Goal: Information Seeking & Learning: Learn about a topic

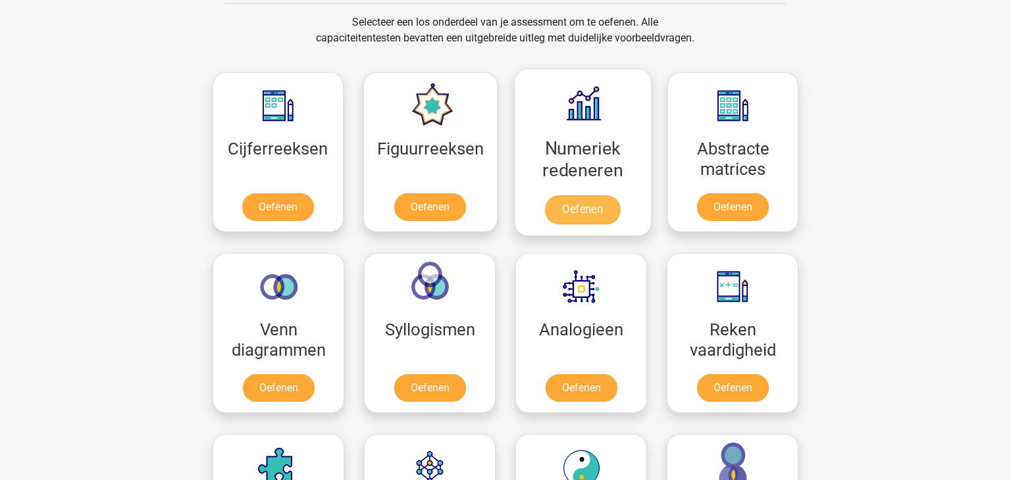
scroll to position [561, 0]
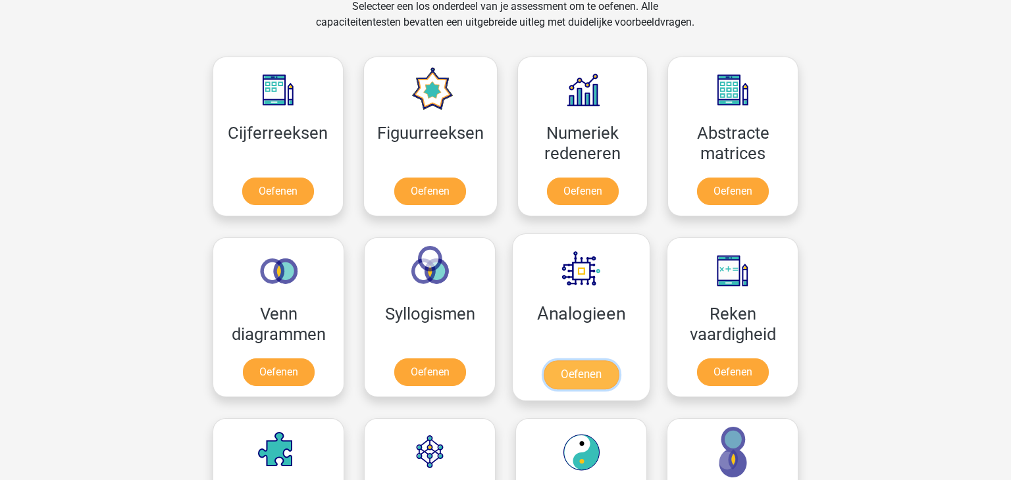
click at [588, 361] on link "Oefenen" at bounding box center [580, 375] width 75 height 29
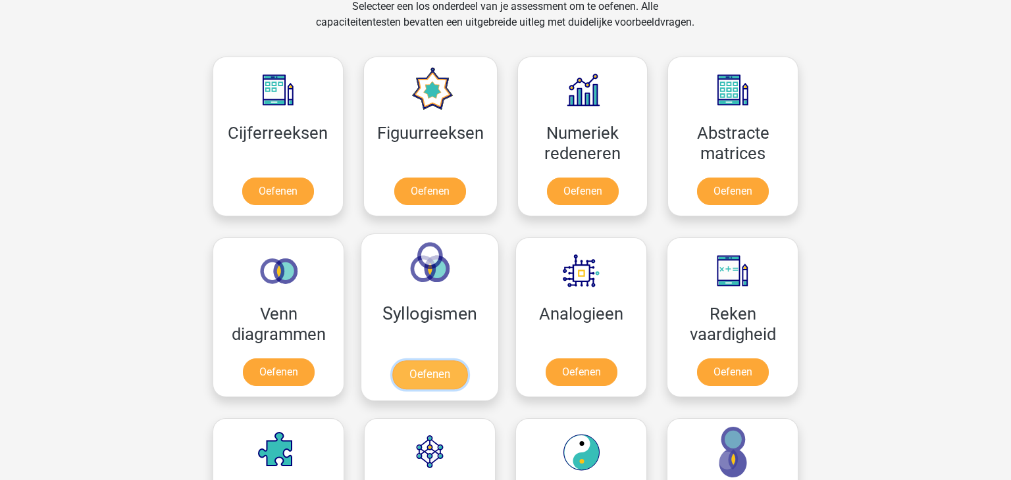
click at [434, 361] on link "Oefenen" at bounding box center [429, 375] width 75 height 29
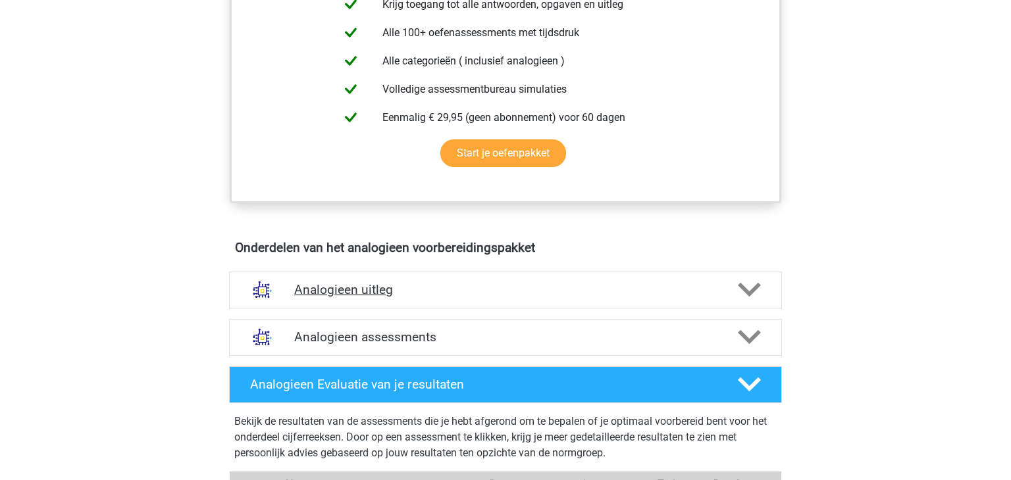
scroll to position [545, 0]
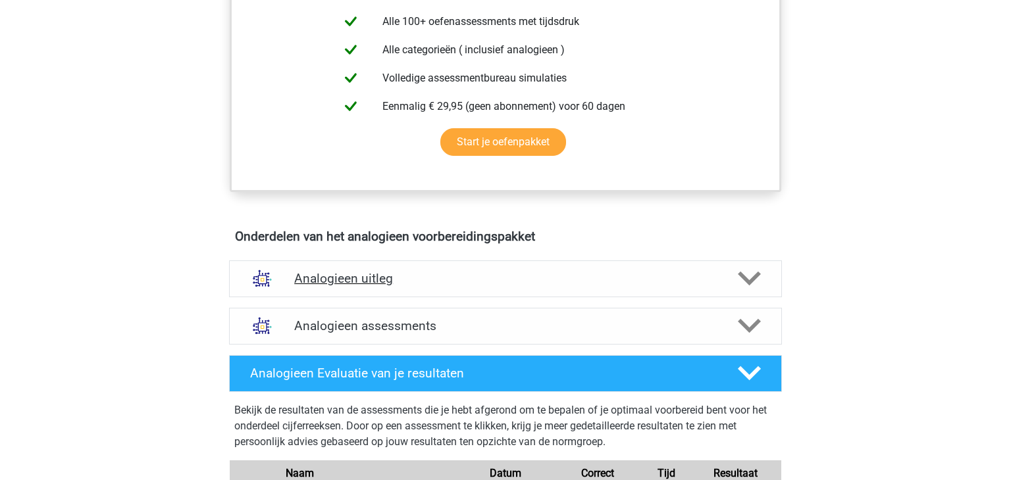
click at [398, 282] on h4 "Analogieen uitleg" at bounding box center [505, 278] width 422 height 15
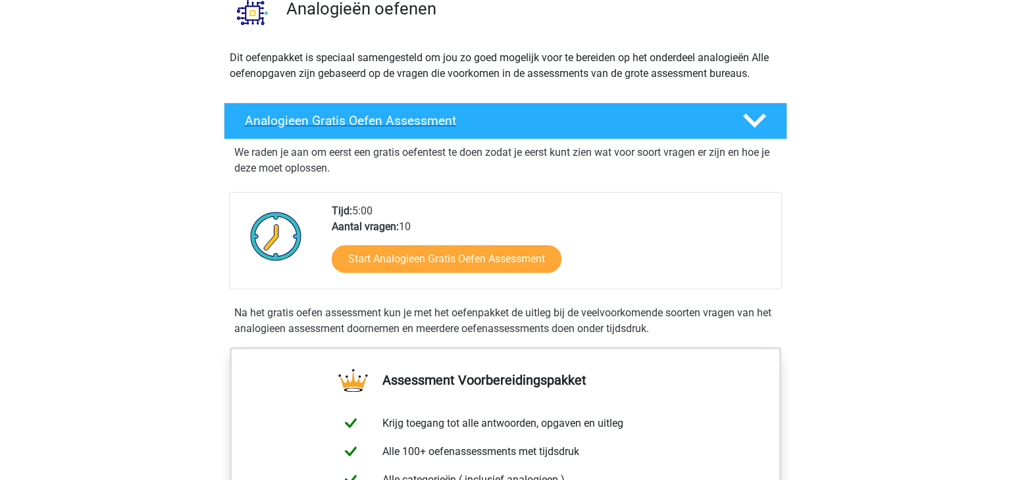
scroll to position [58, 0]
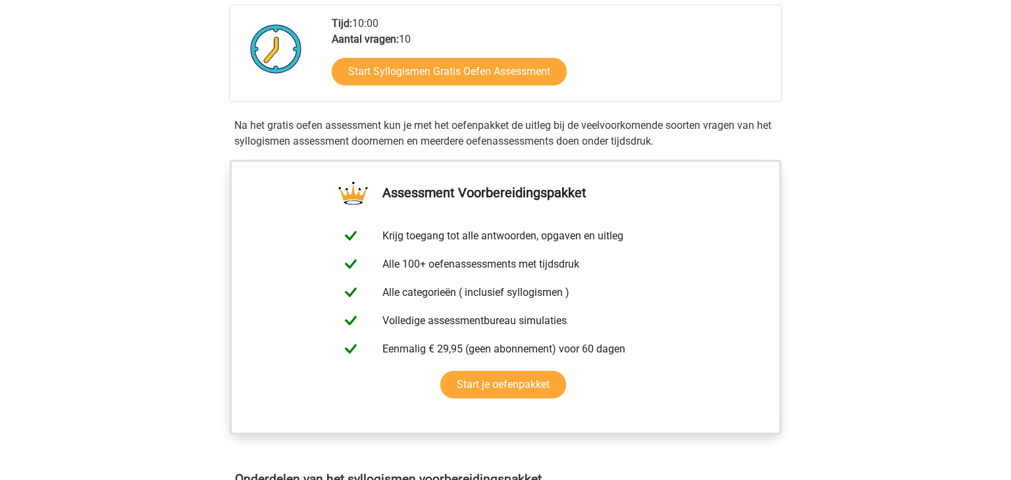
scroll to position [443, 0]
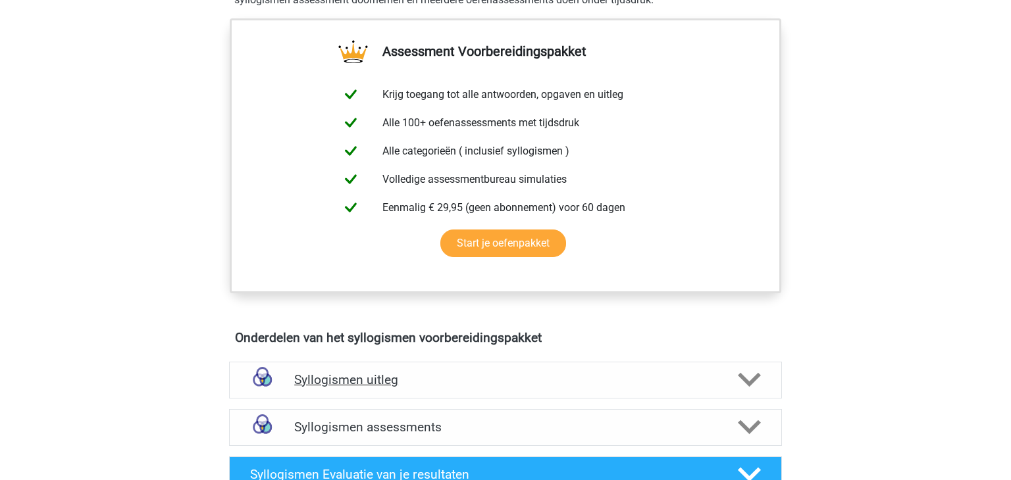
click at [353, 372] on h4 "Syllogismen uitleg" at bounding box center [505, 379] width 422 height 15
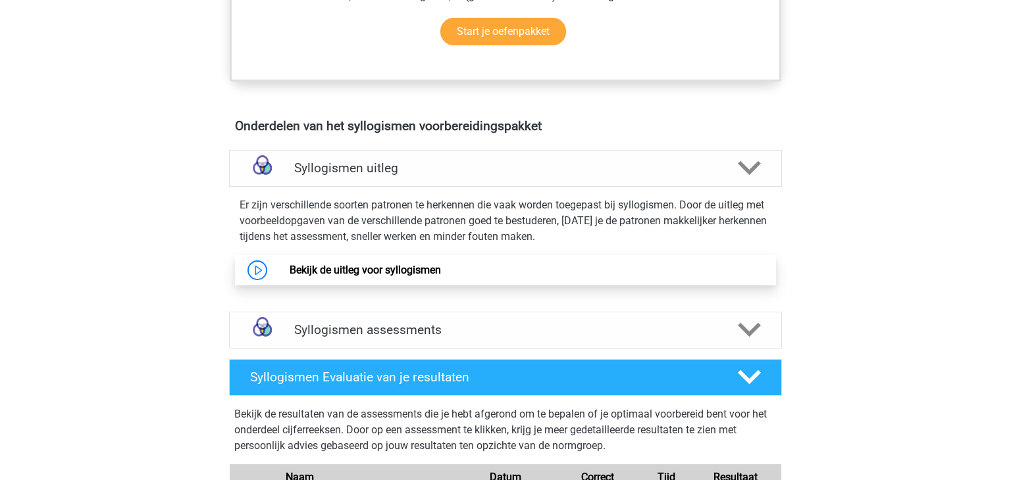
scroll to position [657, 0]
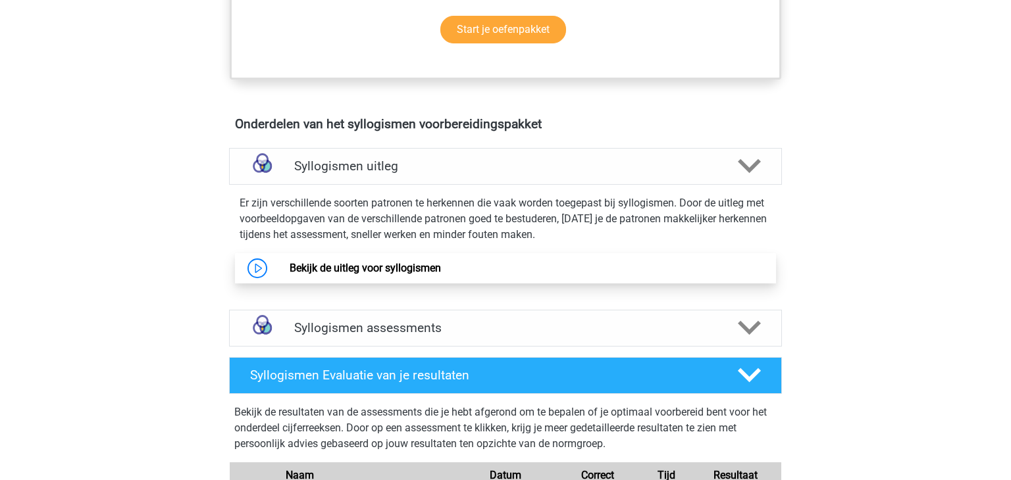
click at [379, 265] on link "Bekijk de uitleg voor syllogismen" at bounding box center [364, 268] width 151 height 13
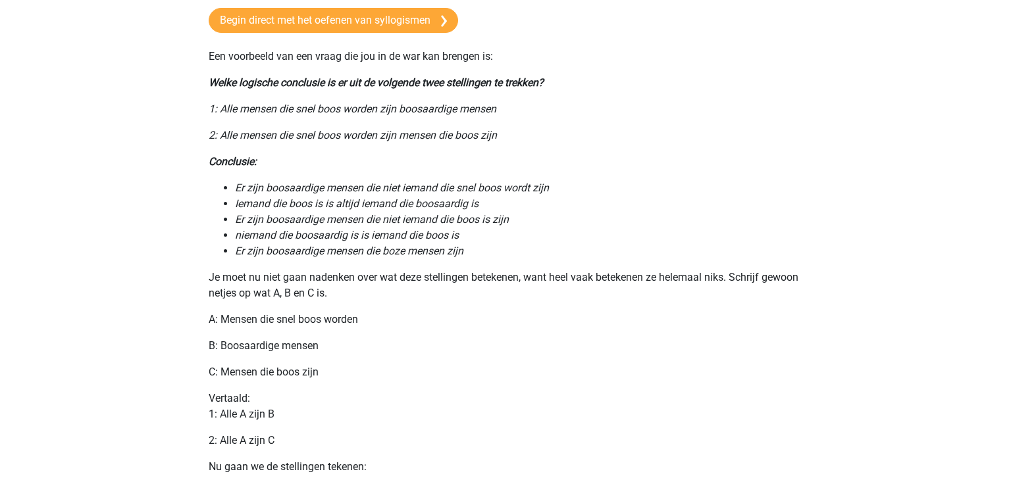
scroll to position [216, 0]
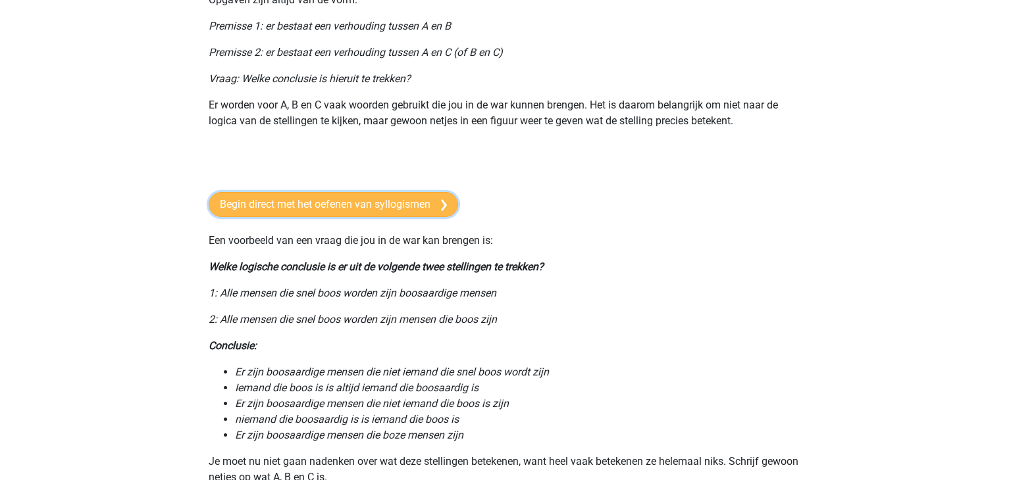
click at [326, 201] on link "Begin direct met het oefenen van syllogismen" at bounding box center [333, 204] width 249 height 25
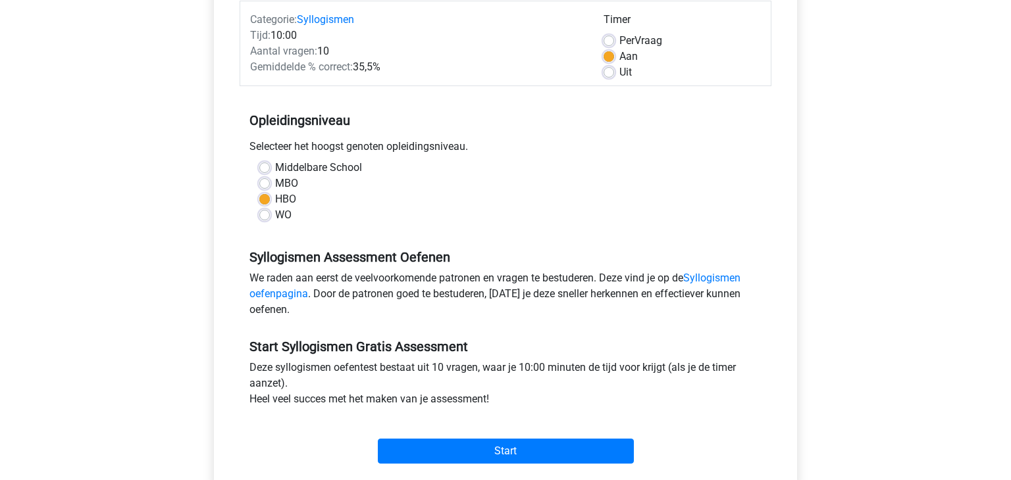
scroll to position [179, 0]
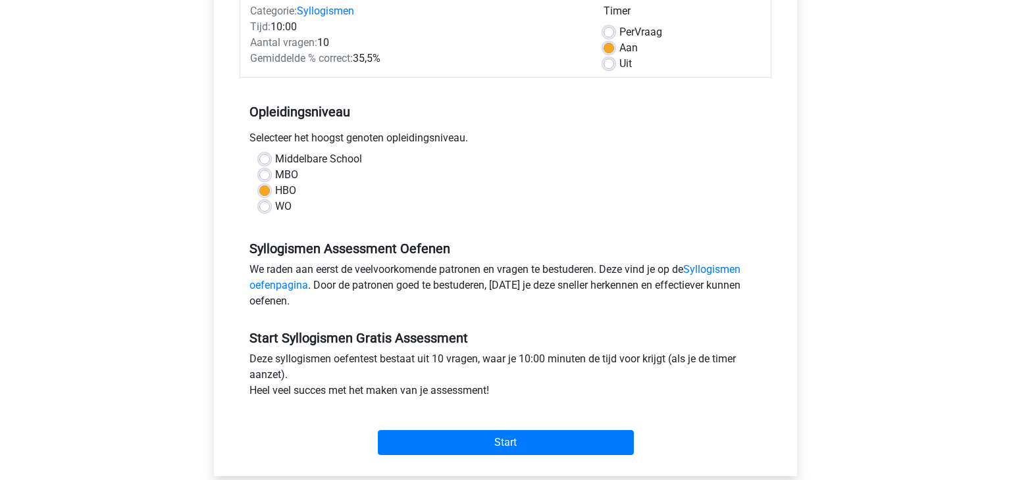
click at [275, 161] on label "Middelbare School" at bounding box center [318, 159] width 87 height 16
click at [263, 161] on input "Middelbare School" at bounding box center [264, 157] width 11 height 13
radio input "true"
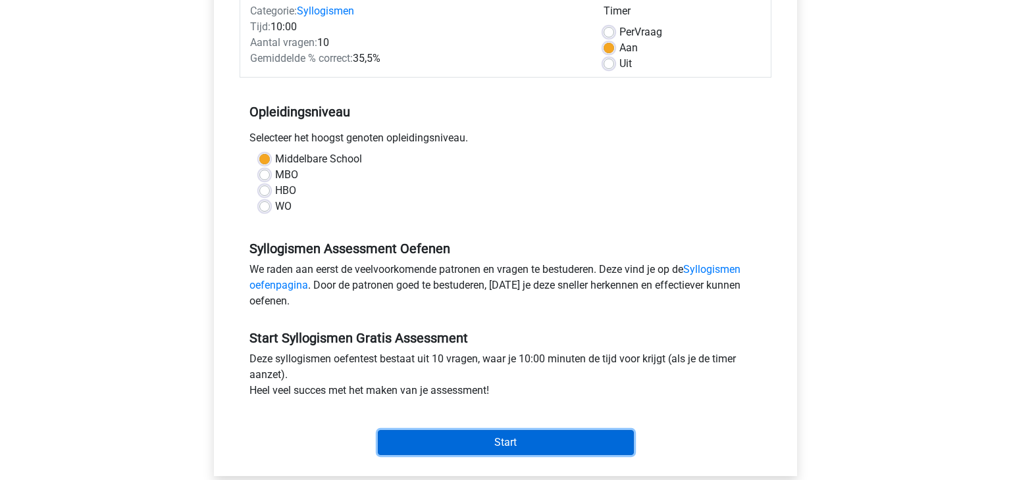
click at [507, 437] on input "Start" at bounding box center [506, 442] width 256 height 25
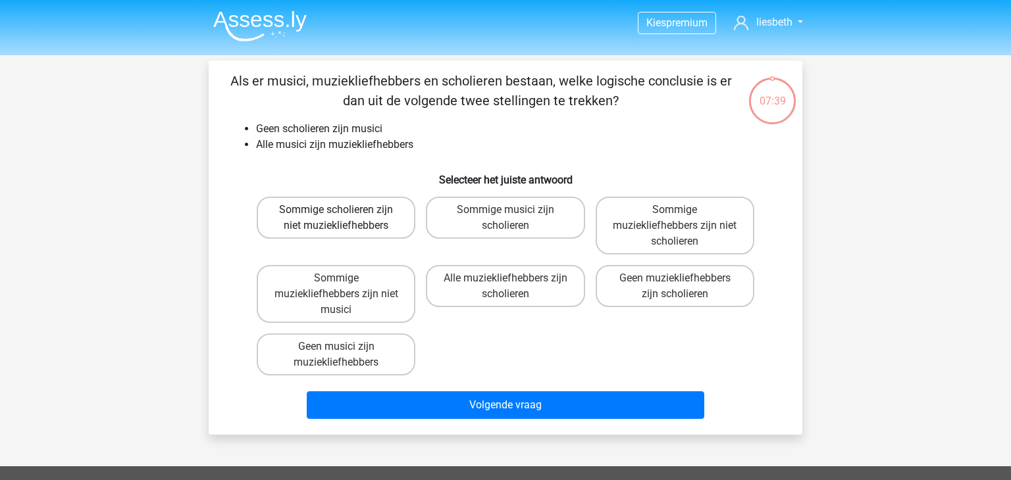
click at [343, 228] on label "Sommige scholieren zijn niet muziekliefhebbers" at bounding box center [336, 218] width 159 height 42
click at [343, 218] on input "Sommige scholieren zijn niet muziekliefhebbers" at bounding box center [340, 214] width 9 height 9
radio input "true"
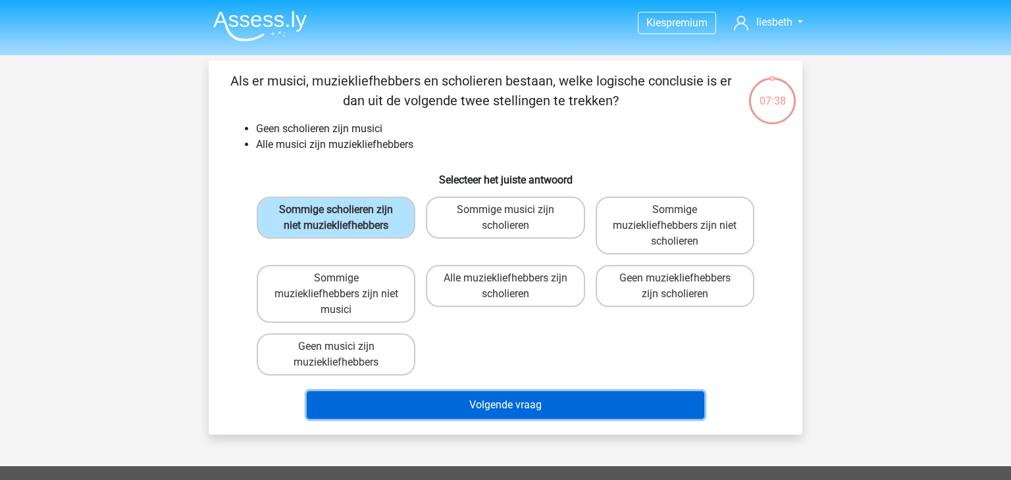
click at [532, 403] on button "Volgende vraag" at bounding box center [506, 405] width 398 height 28
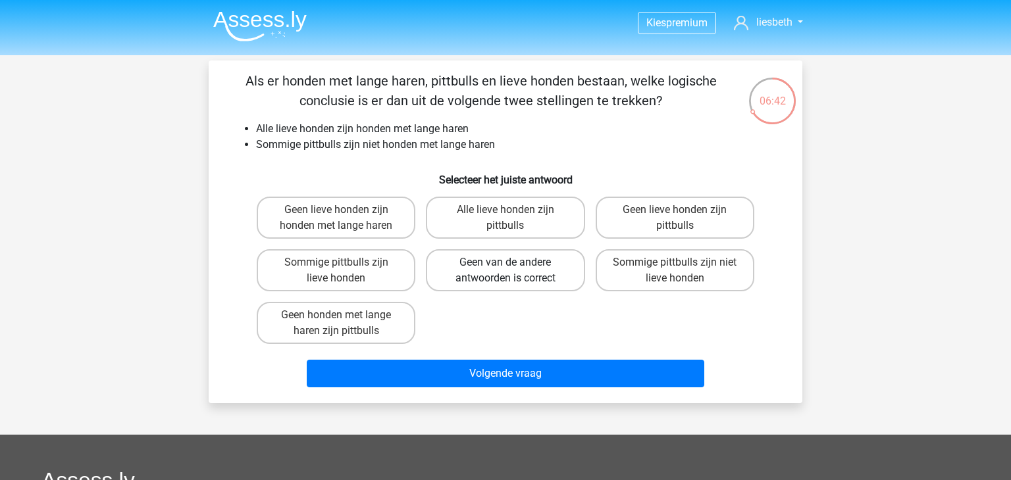
click at [540, 268] on label "Geen van de andere antwoorden is correct" at bounding box center [505, 270] width 159 height 42
click at [514, 268] on input "Geen van de andere antwoorden is correct" at bounding box center [509, 267] width 9 height 9
radio input "true"
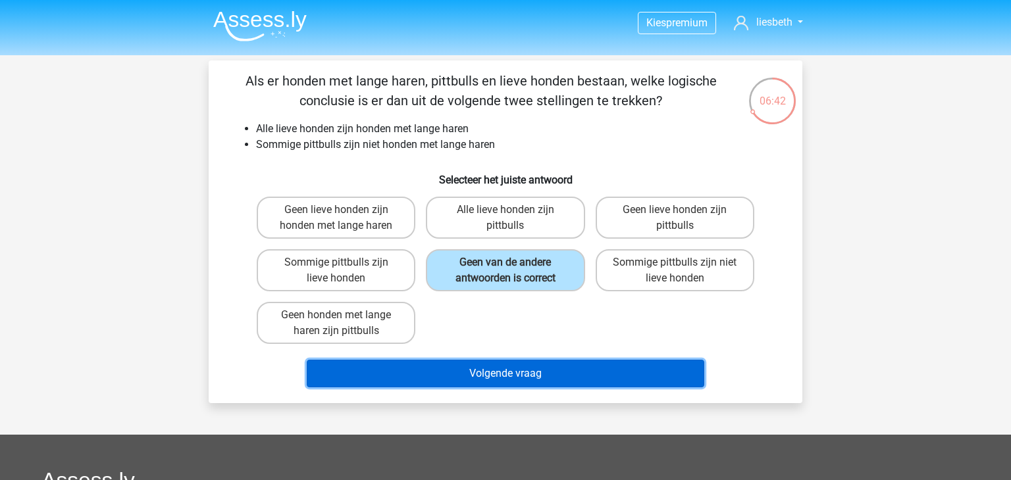
click at [498, 368] on button "Volgende vraag" at bounding box center [506, 374] width 398 height 28
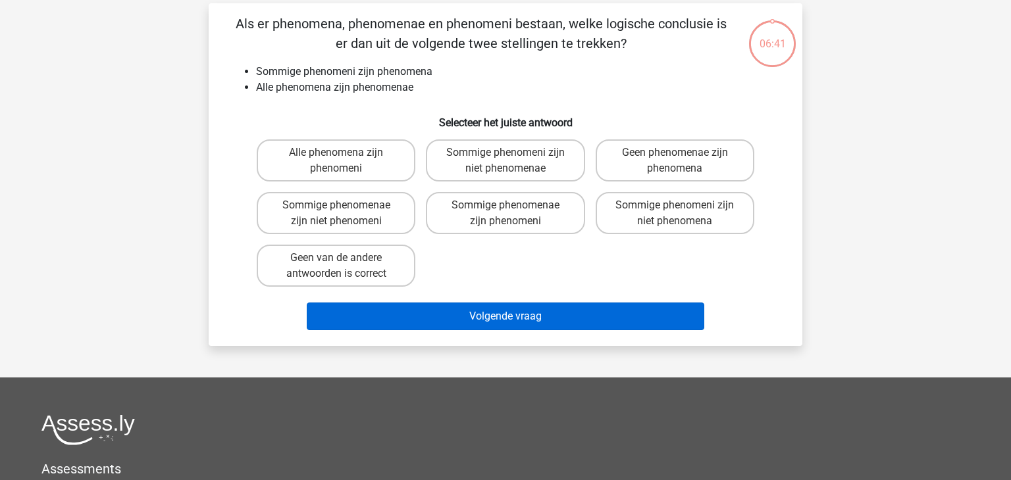
scroll to position [61, 0]
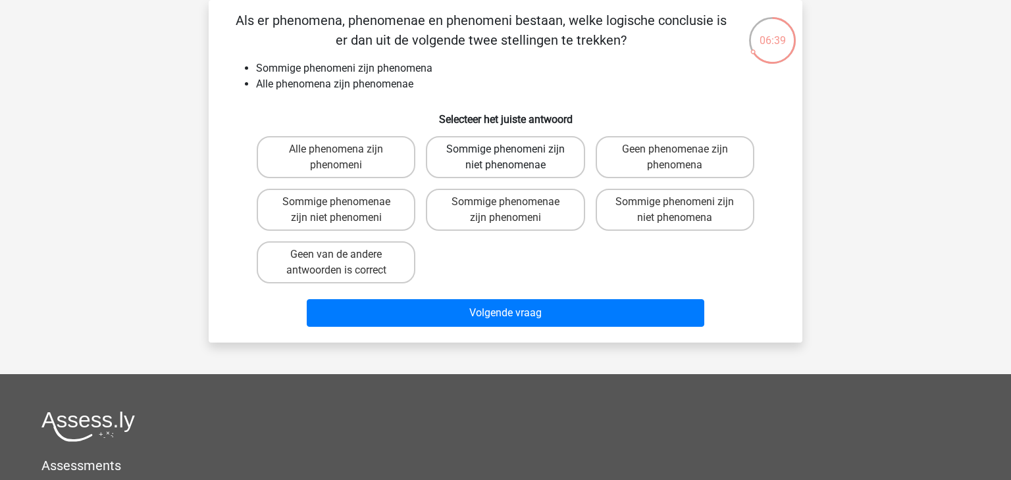
click at [511, 170] on label "Sommige phenomeni zijn niet phenomenae" at bounding box center [505, 157] width 159 height 42
click at [511, 158] on input "Sommige phenomeni zijn niet phenomenae" at bounding box center [509, 153] width 9 height 9
radio input "true"
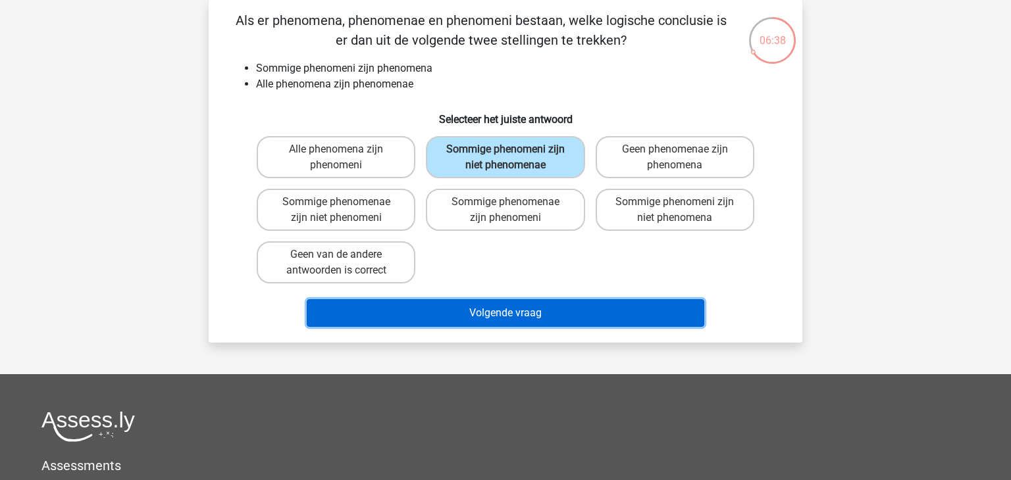
click at [503, 310] on button "Volgende vraag" at bounding box center [506, 313] width 398 height 28
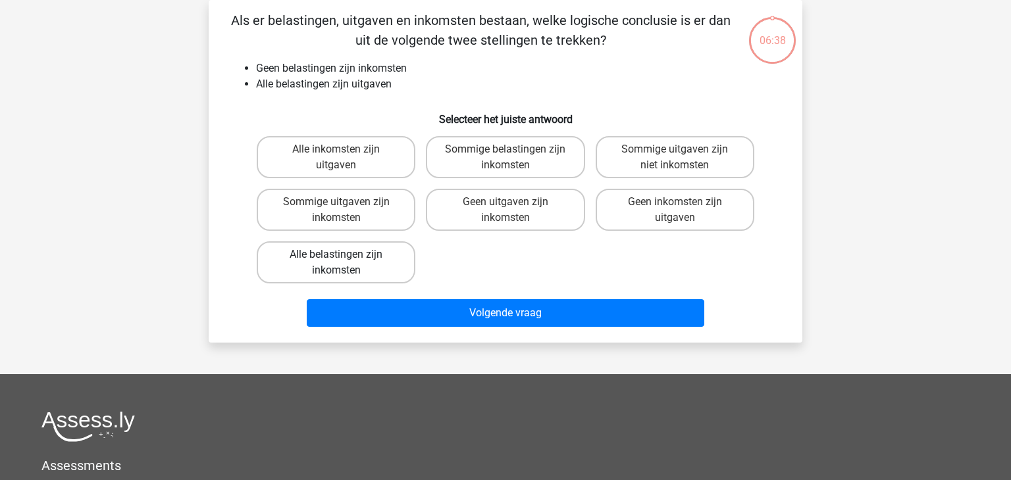
click at [345, 276] on label "Alle belastingen zijn inkomsten" at bounding box center [336, 262] width 159 height 42
click at [345, 263] on input "Alle belastingen zijn inkomsten" at bounding box center [340, 259] width 9 height 9
radio input "true"
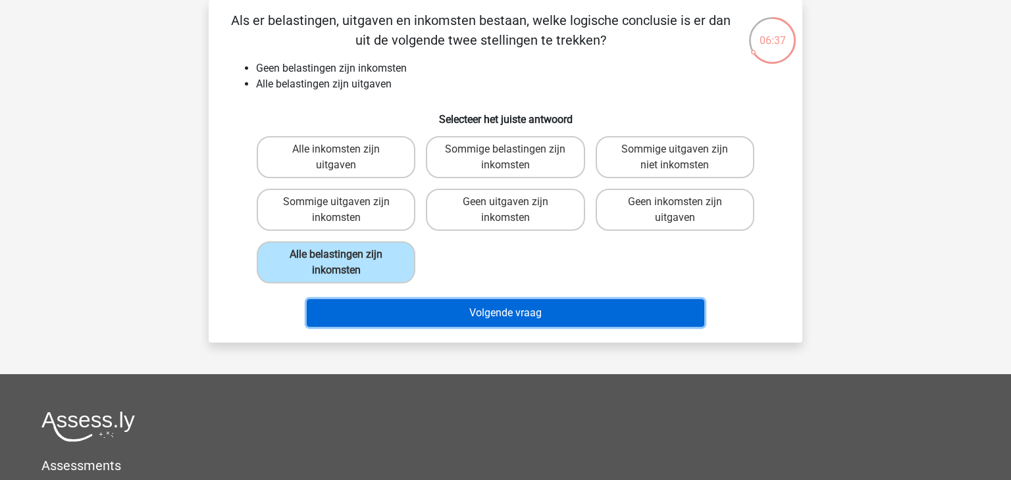
click at [461, 316] on button "Volgende vraag" at bounding box center [506, 313] width 398 height 28
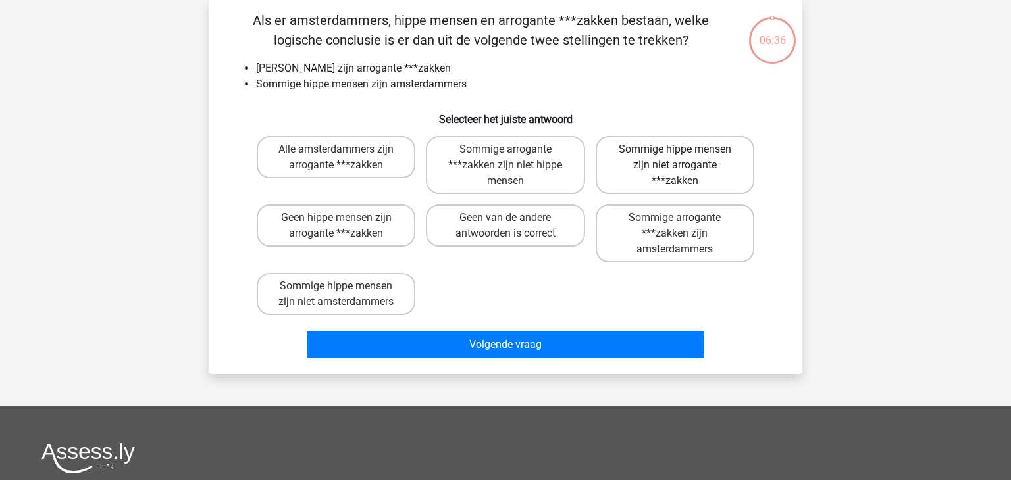
click at [731, 170] on label "Sommige hippe mensen zijn niet arrogante ***zakken" at bounding box center [674, 165] width 159 height 58
click at [683, 158] on input "Sommige hippe mensen zijn niet arrogante ***zakken" at bounding box center [678, 153] width 9 height 9
radio input "true"
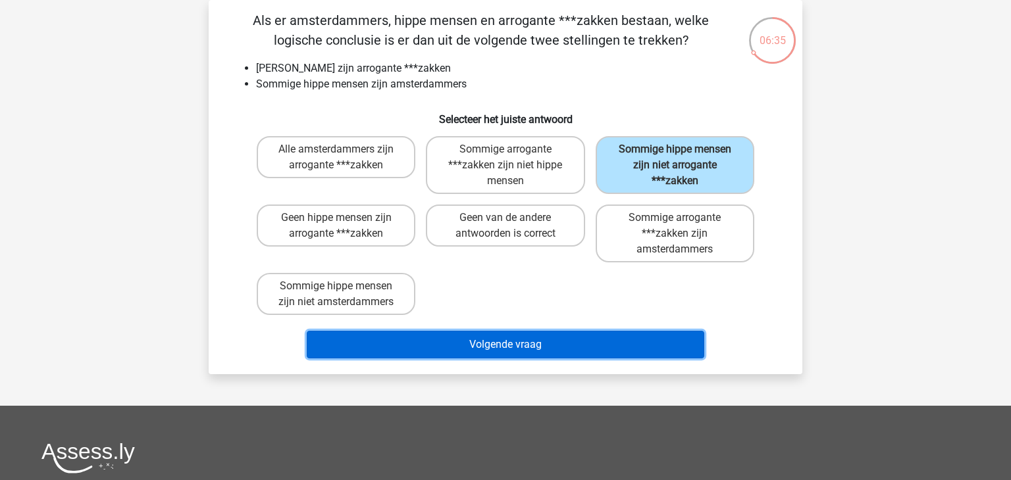
click at [573, 338] on button "Volgende vraag" at bounding box center [506, 345] width 398 height 28
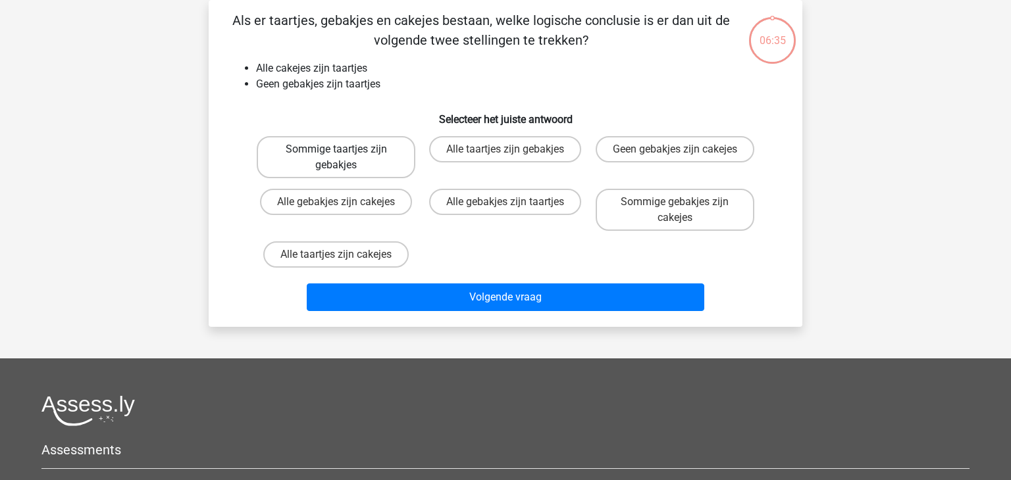
click at [373, 162] on label "Sommige taartjes zijn gebakjes" at bounding box center [336, 157] width 159 height 42
click at [345, 158] on input "Sommige taartjes zijn gebakjes" at bounding box center [340, 153] width 9 height 9
radio input "true"
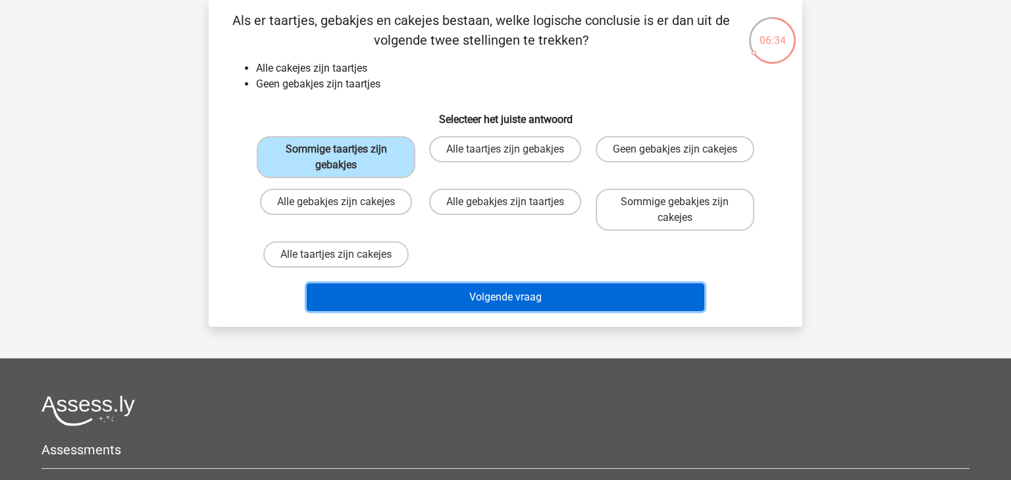
click at [460, 302] on button "Volgende vraag" at bounding box center [506, 298] width 398 height 28
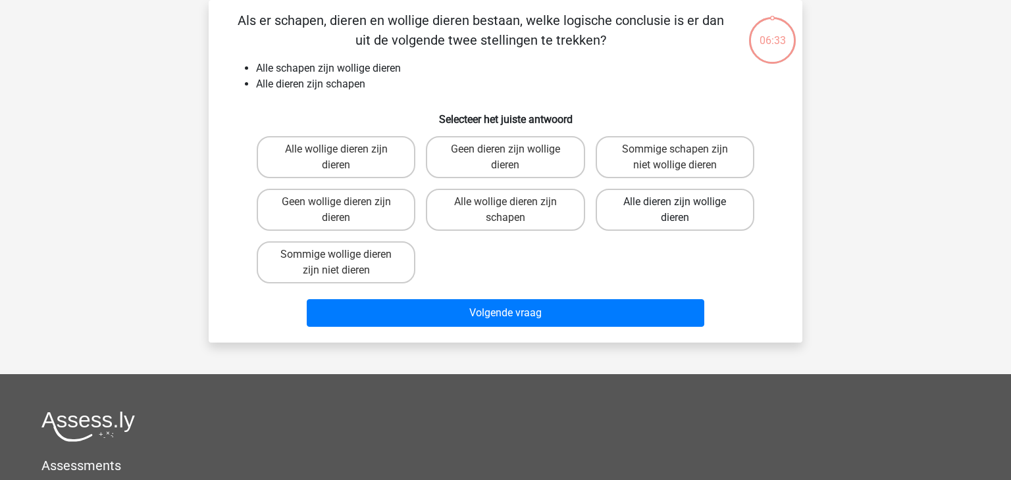
click at [667, 220] on label "Alle dieren zijn wollige dieren" at bounding box center [674, 210] width 159 height 42
click at [674, 211] on input "Alle dieren zijn wollige dieren" at bounding box center [678, 206] width 9 height 9
radio input "true"
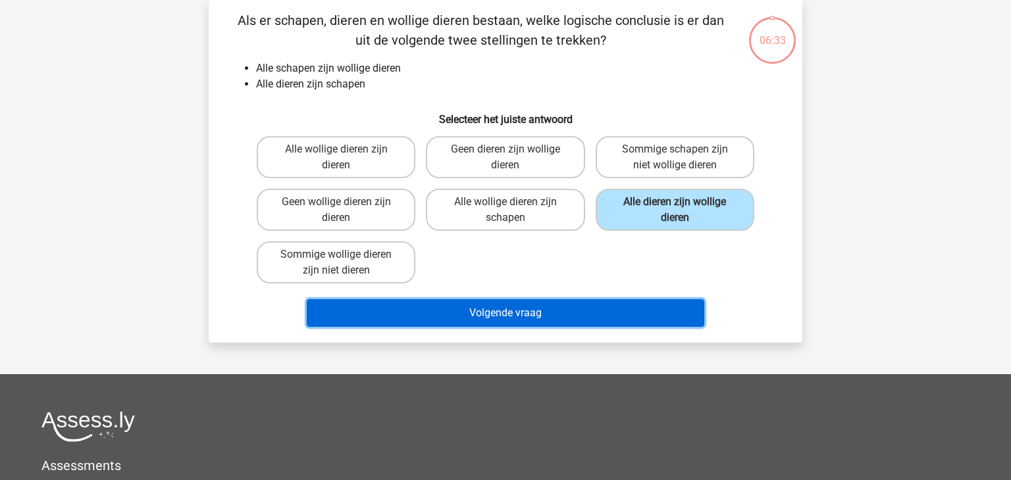
click at [569, 319] on button "Volgende vraag" at bounding box center [506, 313] width 398 height 28
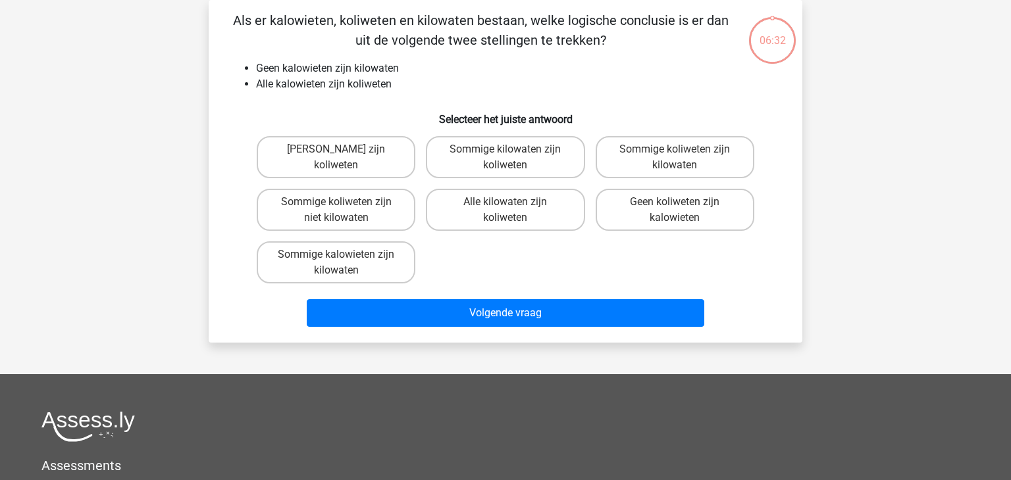
click at [507, 205] on input "Alle kilowaten zijn koliweten" at bounding box center [509, 206] width 9 height 9
radio input "true"
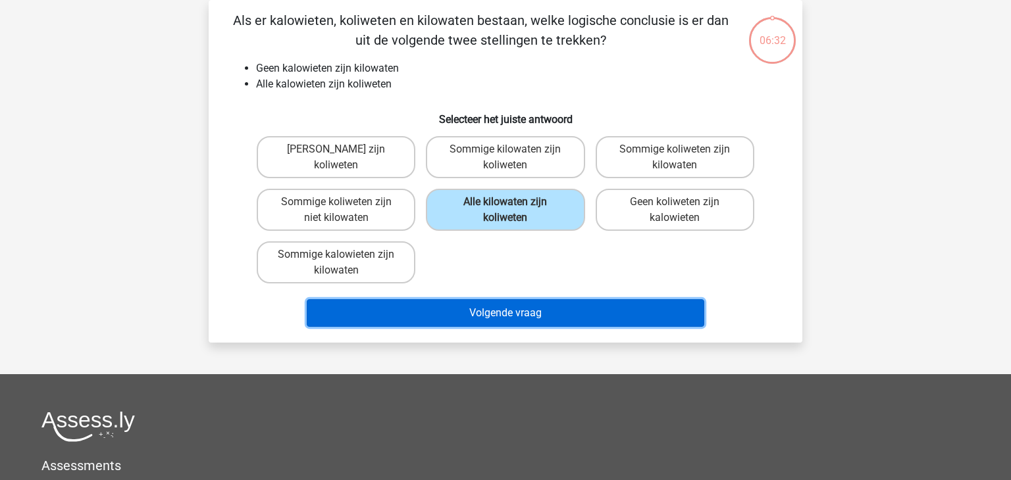
click at [500, 309] on button "Volgende vraag" at bounding box center [506, 313] width 398 height 28
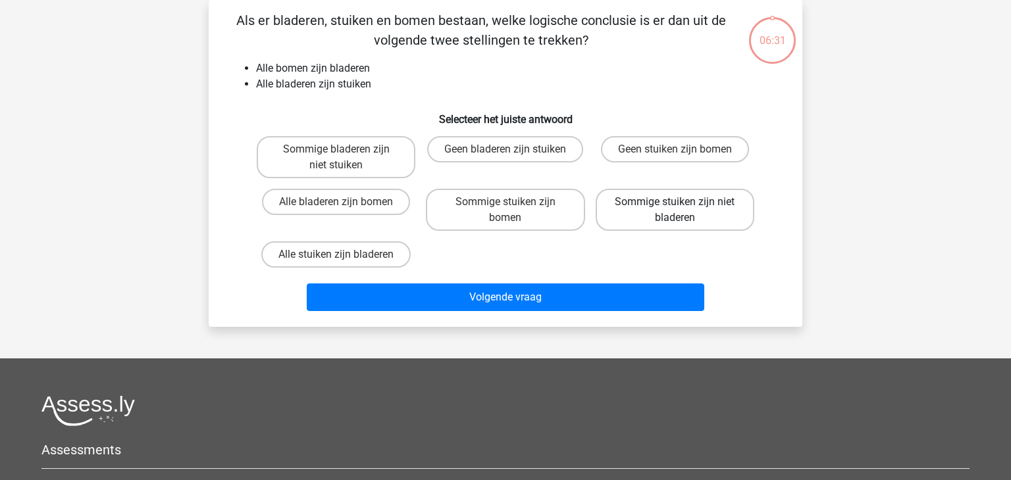
click at [686, 211] on label "Sommige stuiken zijn niet bladeren" at bounding box center [674, 210] width 159 height 42
click at [683, 211] on input "Sommige stuiken zijn niet bladeren" at bounding box center [678, 206] width 9 height 9
radio input "true"
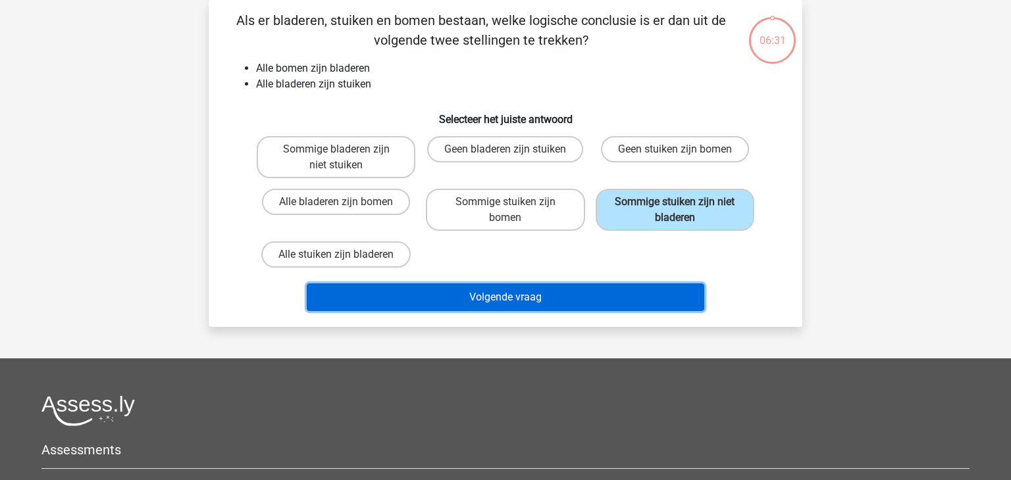
click at [555, 296] on button "Volgende vraag" at bounding box center [506, 298] width 398 height 28
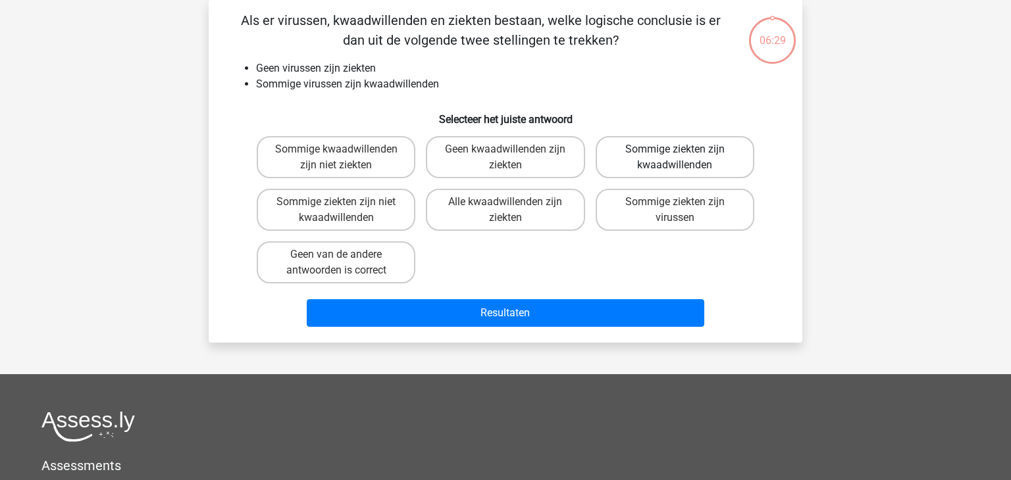
click at [649, 149] on label "Sommige ziekten zijn kwaadwillenden" at bounding box center [674, 157] width 159 height 42
click at [674, 149] on input "Sommige ziekten zijn kwaadwillenden" at bounding box center [678, 153] width 9 height 9
radio input "true"
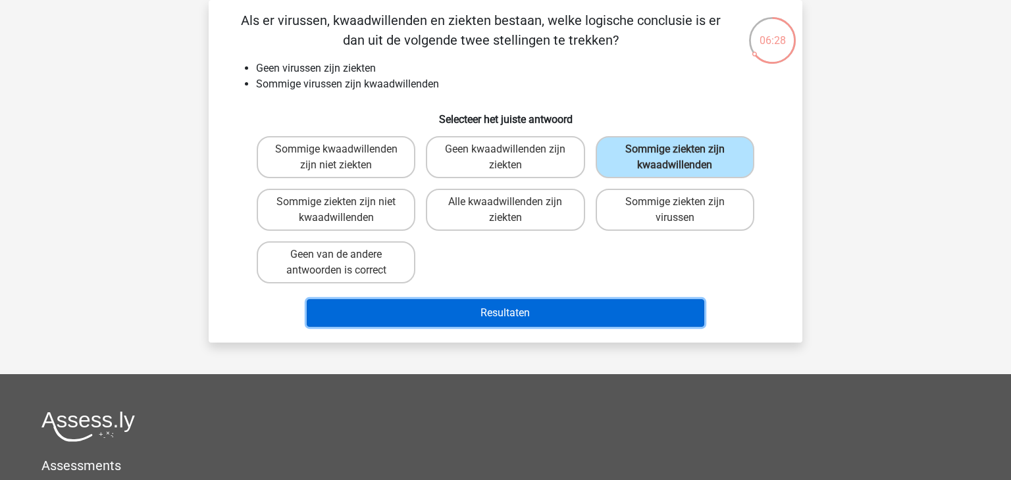
click at [521, 309] on button "Resultaten" at bounding box center [506, 313] width 398 height 28
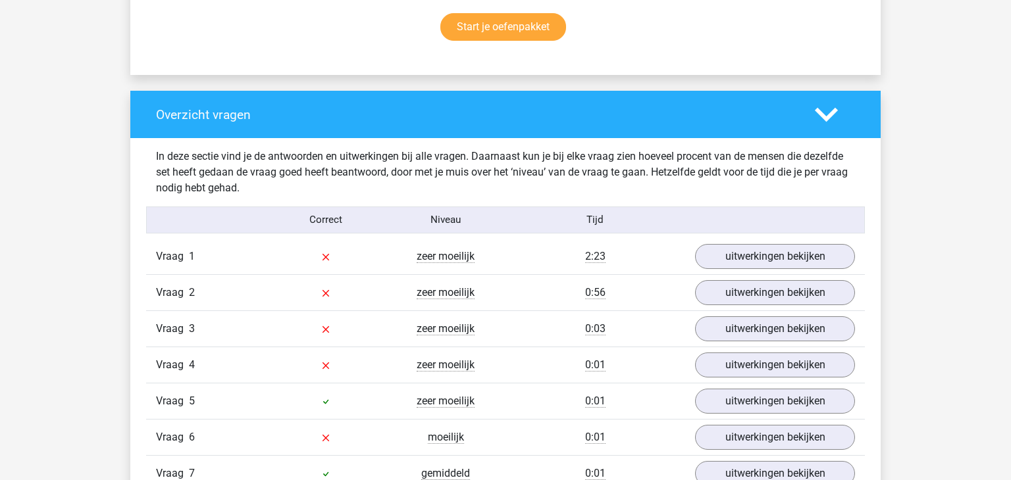
scroll to position [845, 0]
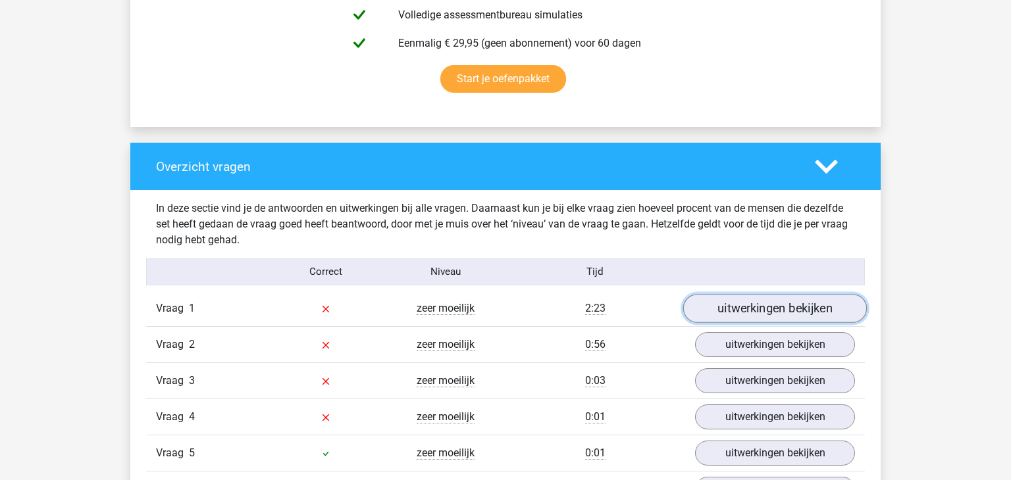
click at [729, 309] on link "uitwerkingen bekijken" at bounding box center [775, 308] width 184 height 29
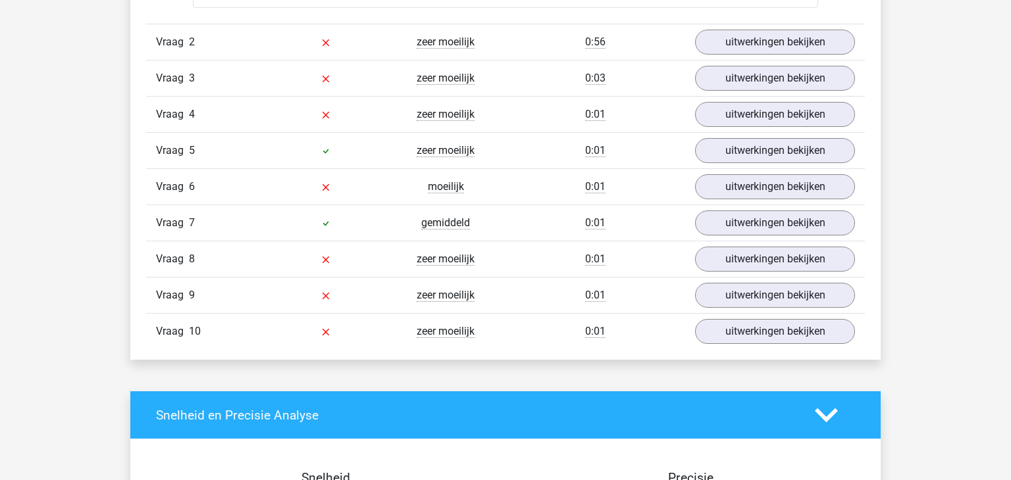
scroll to position [1707, 0]
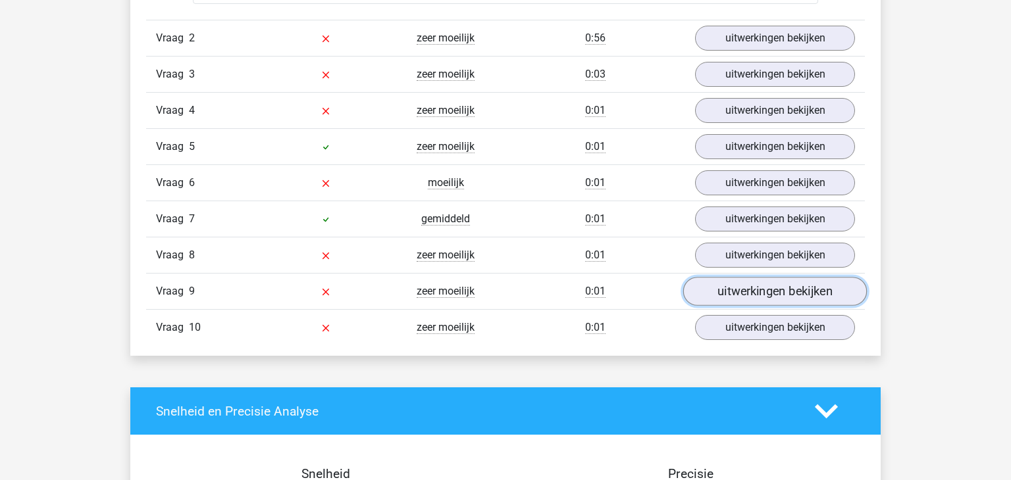
click at [799, 293] on link "uitwerkingen bekijken" at bounding box center [775, 291] width 184 height 29
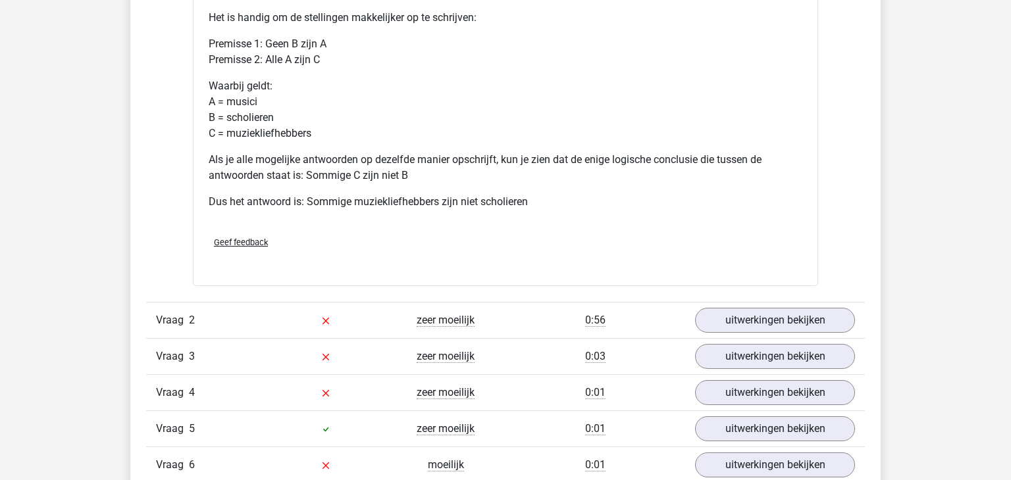
scroll to position [1596, 0]
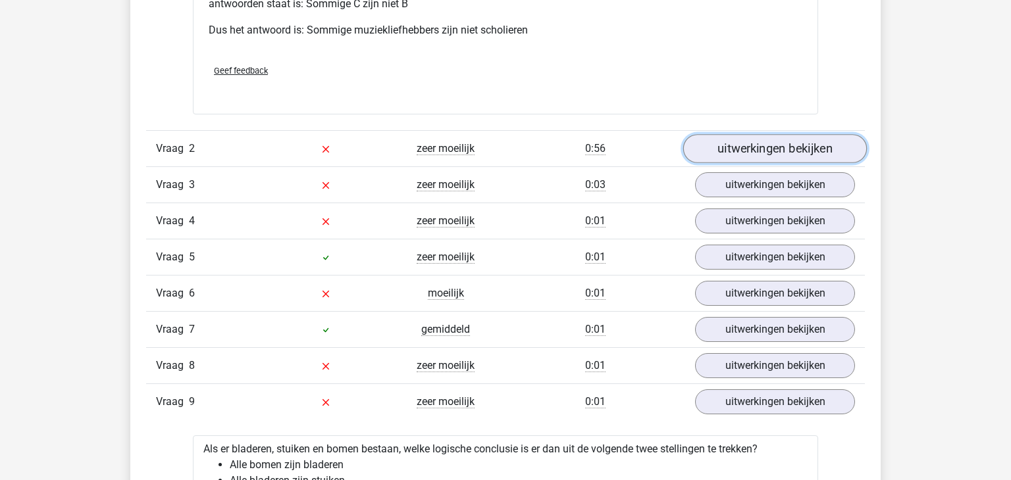
click at [774, 138] on link "uitwerkingen bekijken" at bounding box center [775, 148] width 184 height 29
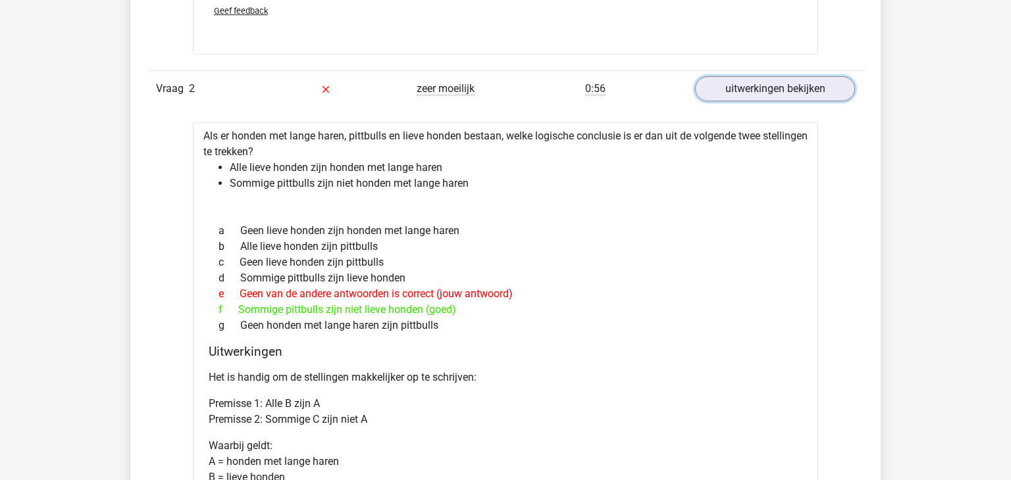
scroll to position [1737, 0]
